Goal: Task Accomplishment & Management: Use online tool/utility

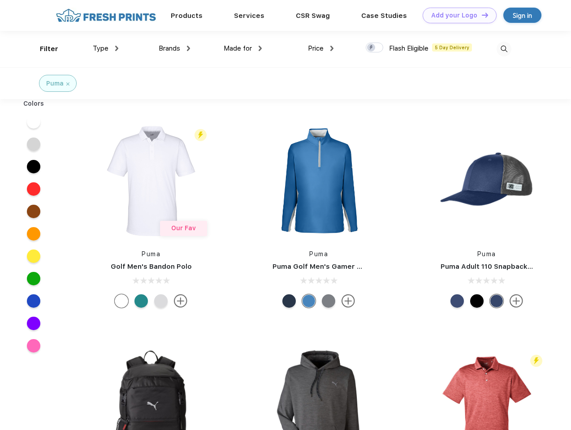
click at [456, 15] on link "Add your Logo Design Tool" at bounding box center [459, 16] width 74 height 16
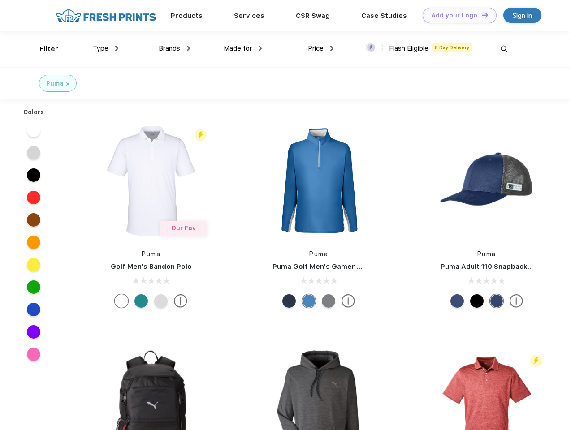
click at [0, 0] on div "Design Tool" at bounding box center [0, 0] width 0 height 0
click at [481, 15] on link "Add your Logo Design Tool" at bounding box center [459, 16] width 74 height 16
click at [43, 49] on div "Filter" at bounding box center [49, 49] width 18 height 10
click at [106, 48] on span "Type" at bounding box center [101, 48] width 16 height 8
click at [174, 48] on span "Brands" at bounding box center [169, 48] width 21 height 8
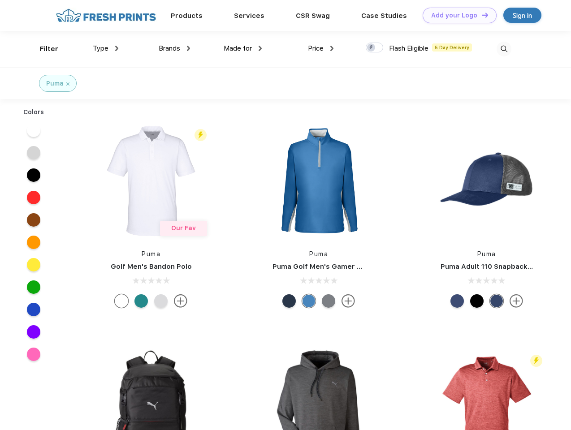
click at [243, 48] on span "Made for" at bounding box center [237, 48] width 28 height 8
click at [321, 48] on span "Price" at bounding box center [316, 48] width 16 height 8
click at [374, 48] on div at bounding box center [373, 48] width 17 height 10
click at [371, 48] on input "checkbox" at bounding box center [368, 45] width 6 height 6
click at [503, 49] on img at bounding box center [503, 49] width 15 height 15
